Goal: Transaction & Acquisition: Purchase product/service

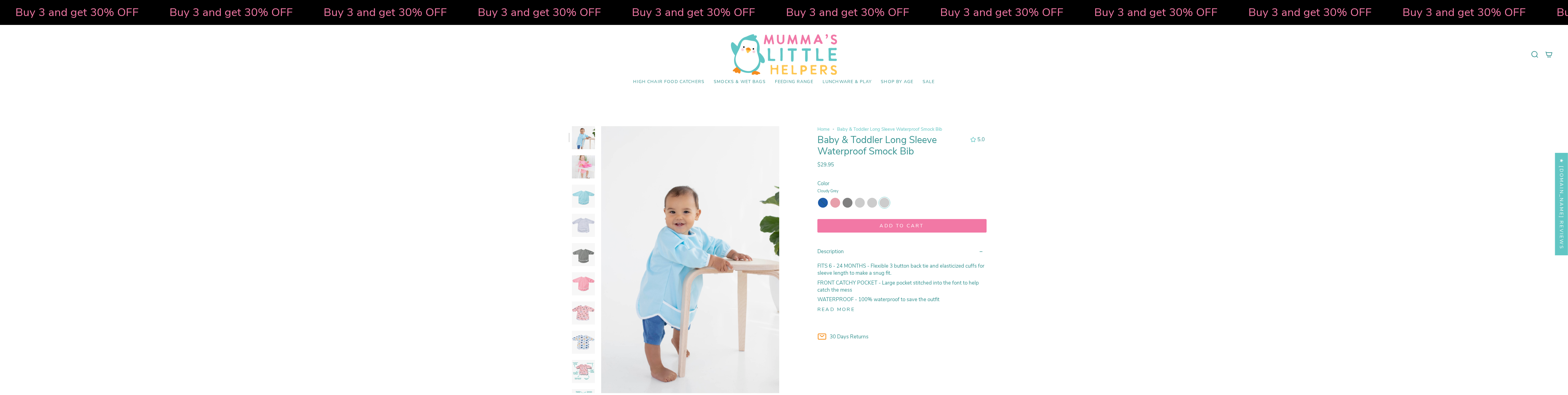
select select "pictures-first"
click at [594, 256] on img at bounding box center [584, 254] width 23 height 23
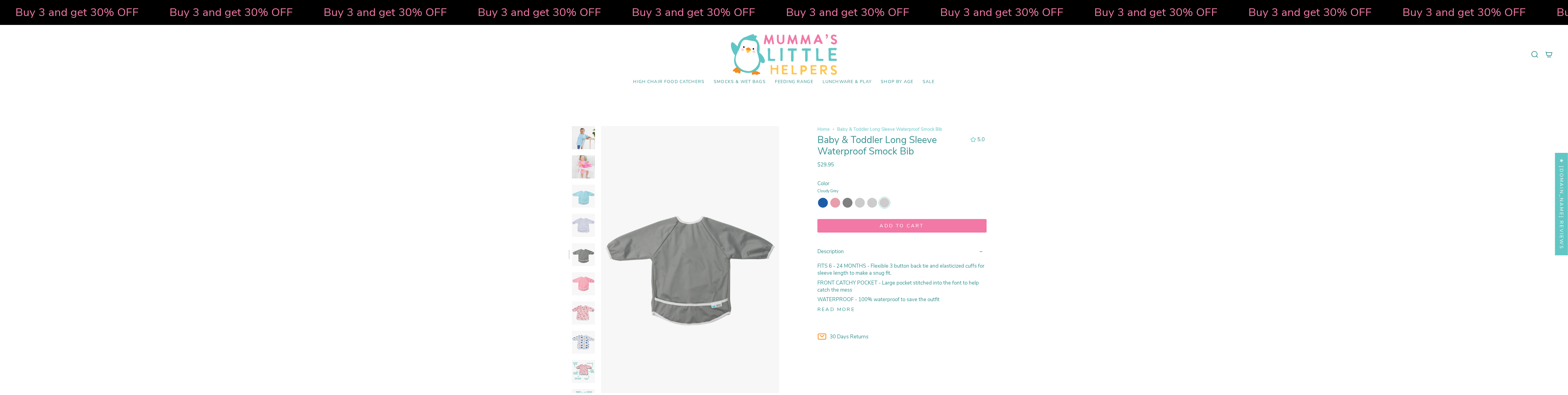
click at [584, 198] on img at bounding box center [584, 196] width 23 height 23
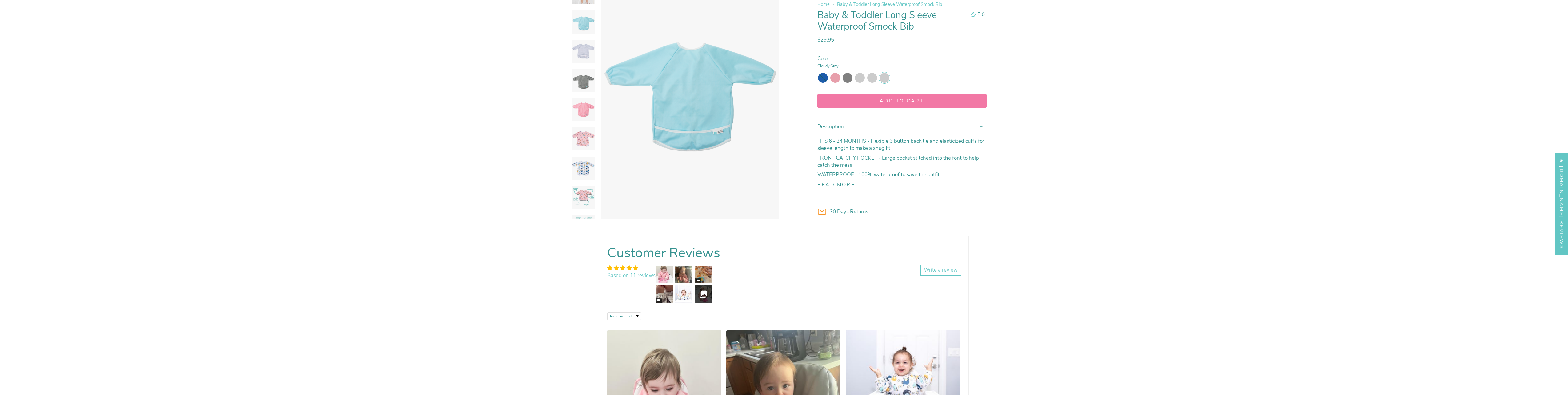
scroll to position [93, 0]
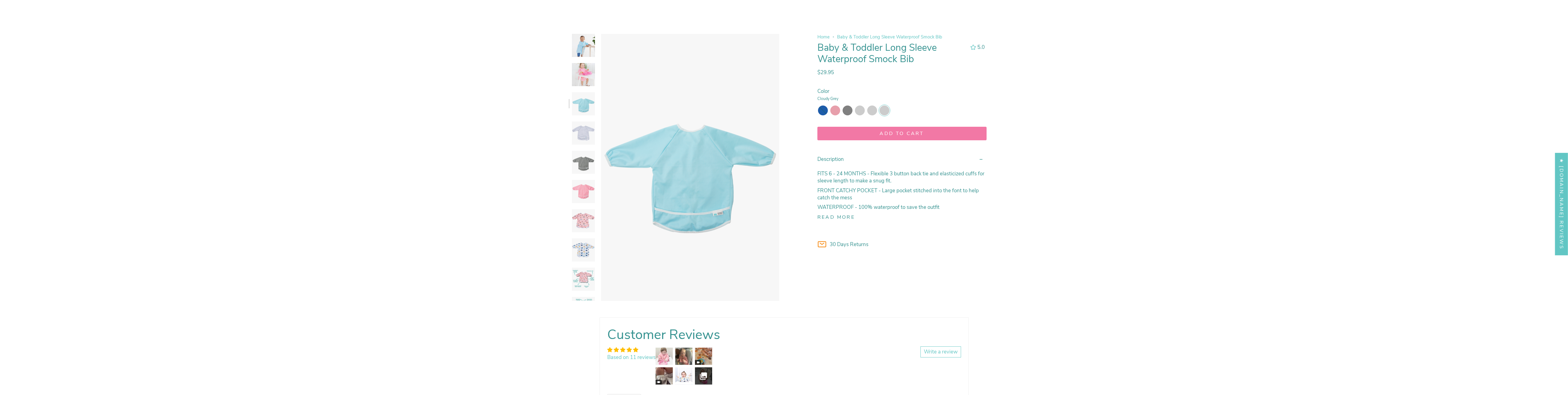
click at [818, 214] on div "Read more" at bounding box center [902, 217] width 169 height 7
click at [833, 218] on button "Read more" at bounding box center [836, 217] width 38 height 5
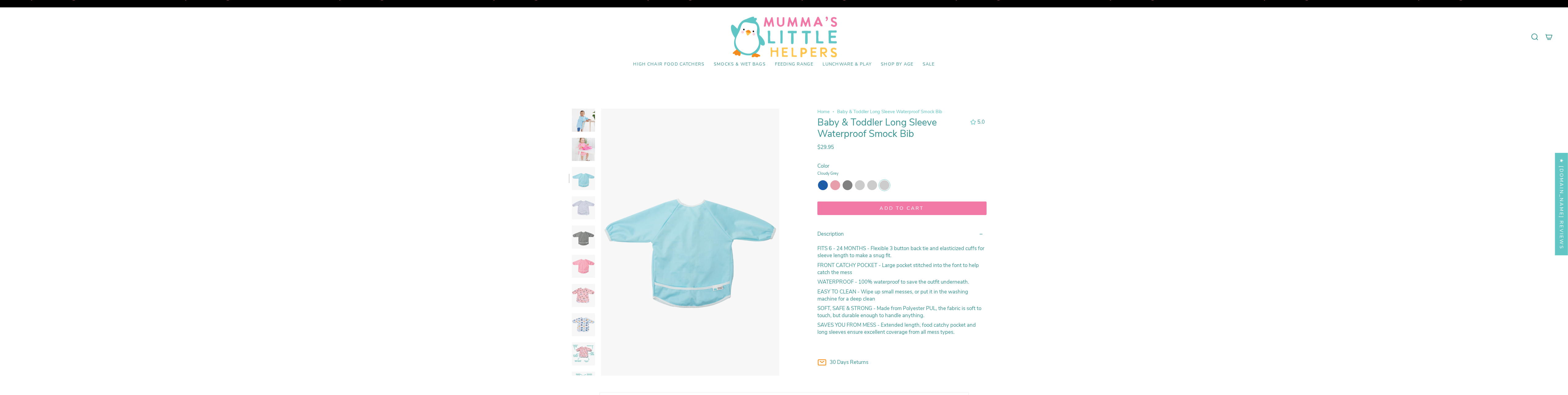
scroll to position [0, 0]
